Goal: Transaction & Acquisition: Purchase product/service

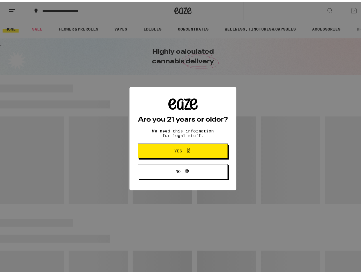
click at [180, 137] on div "Are you 21 years or older? We need this information for legal stuff. Yes No" at bounding box center [183, 137] width 90 height 81
click at [182, 150] on span at bounding box center [187, 149] width 10 height 7
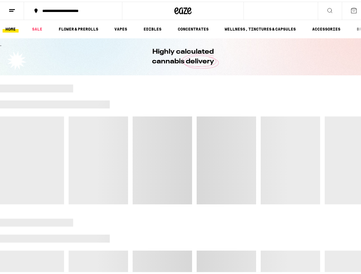
click at [180, 171] on div at bounding box center [183, 143] width 366 height 120
